Goal: Task Accomplishment & Management: Use online tool/utility

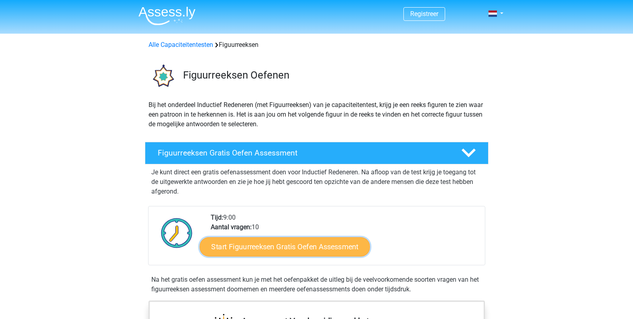
click at [257, 251] on link "Start Figuurreeksen Gratis Oefen Assessment" at bounding box center [284, 246] width 170 height 19
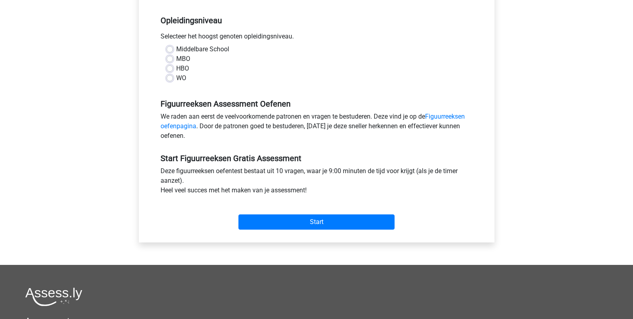
scroll to position [161, 0]
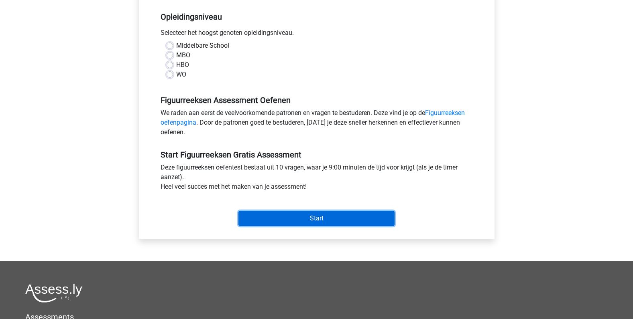
click at [309, 218] on input "Start" at bounding box center [316, 218] width 156 height 15
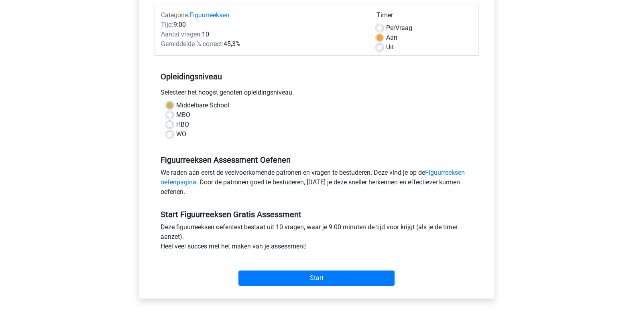
scroll to position [53, 0]
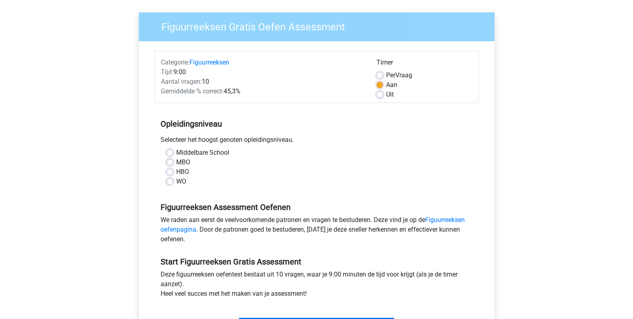
click at [176, 154] on label "Middelbare School" at bounding box center [202, 153] width 53 height 10
click at [169, 154] on input "Middelbare School" at bounding box center [170, 152] width 6 height 8
radio input "true"
